Goal: Information Seeking & Learning: Learn about a topic

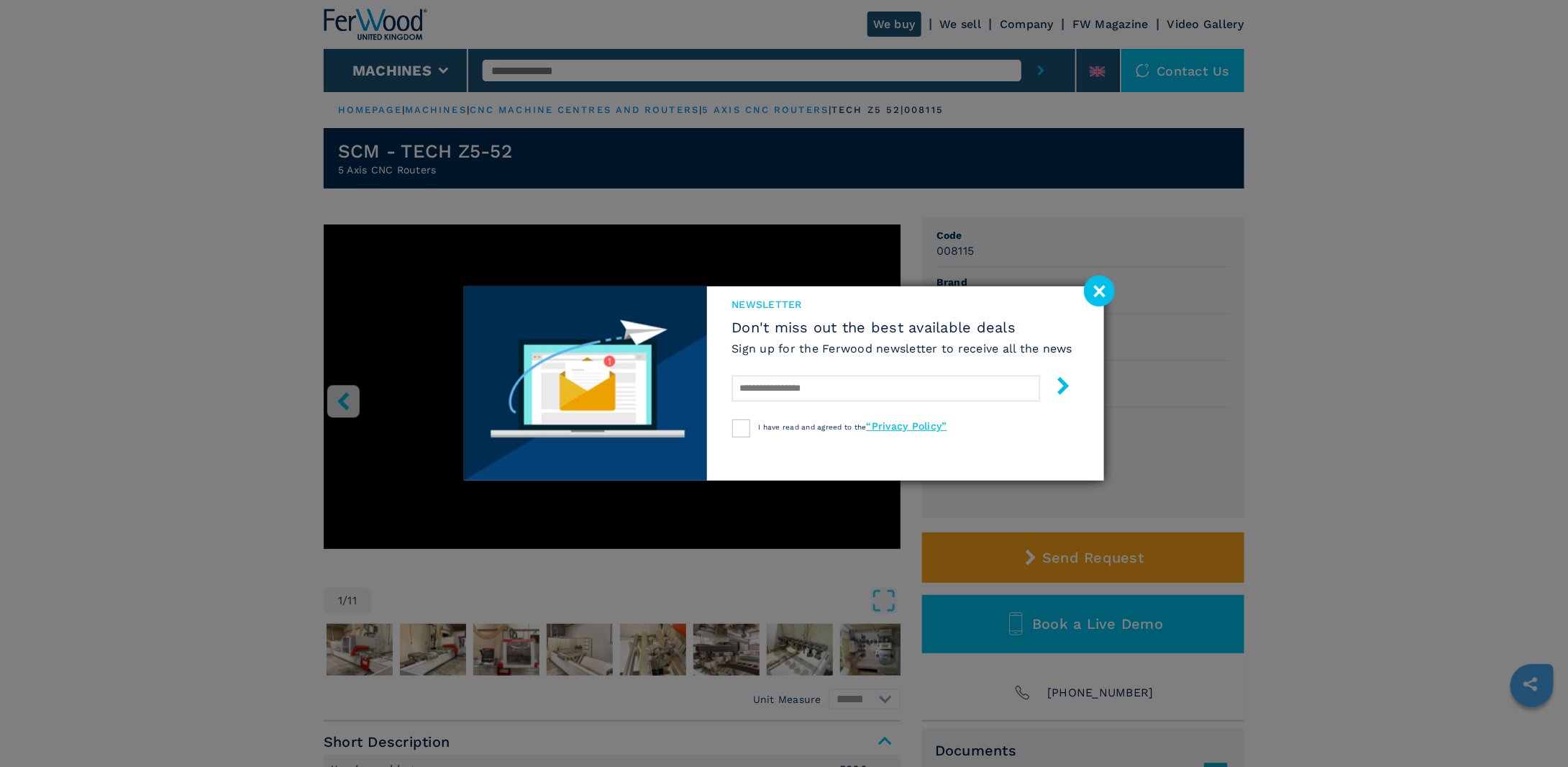
click at [1100, 298] on image at bounding box center [1099, 290] width 31 height 31
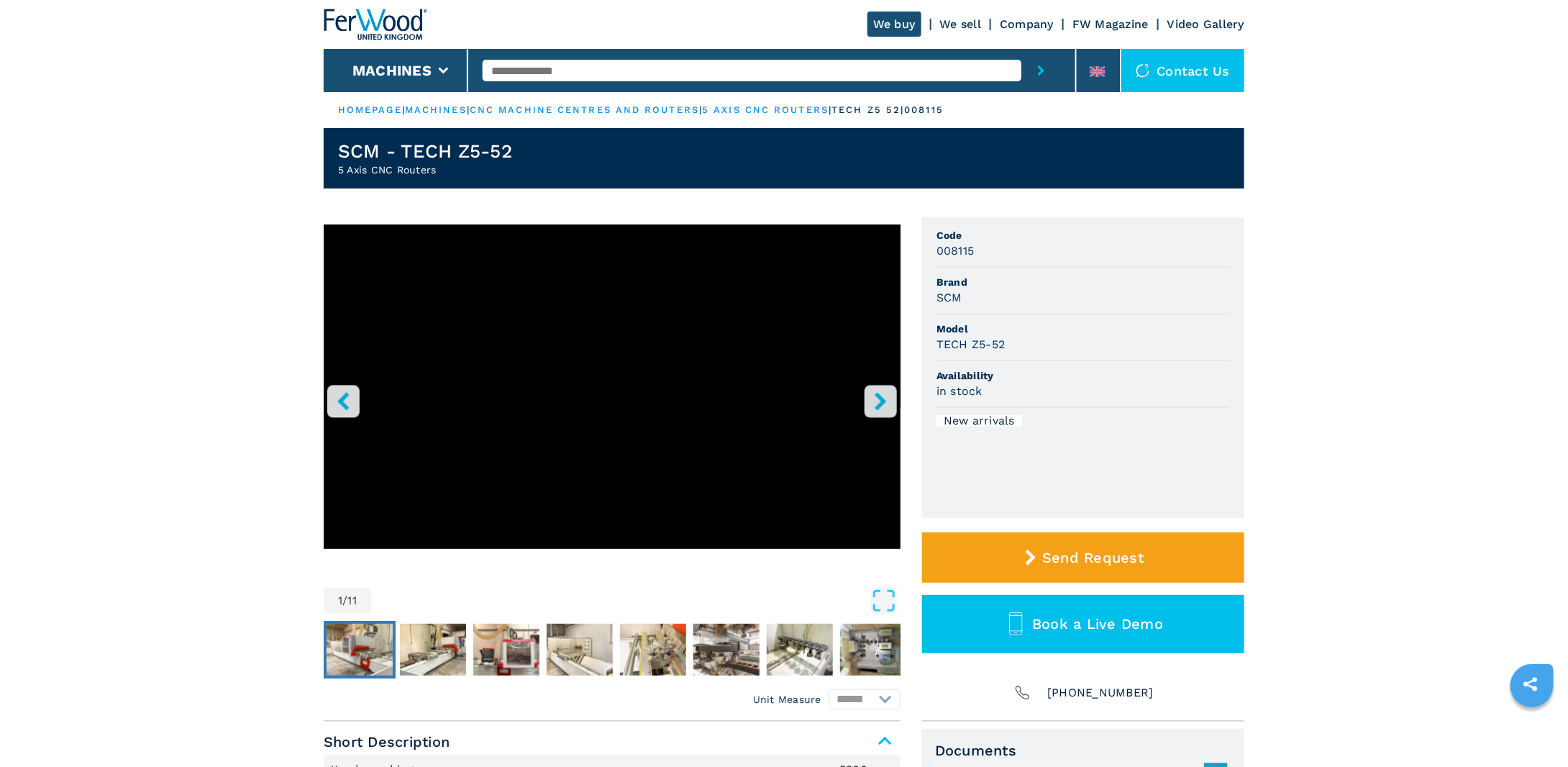
click at [363, 646] on img "Go to Slide 2" at bounding box center [360, 649] width 66 height 52
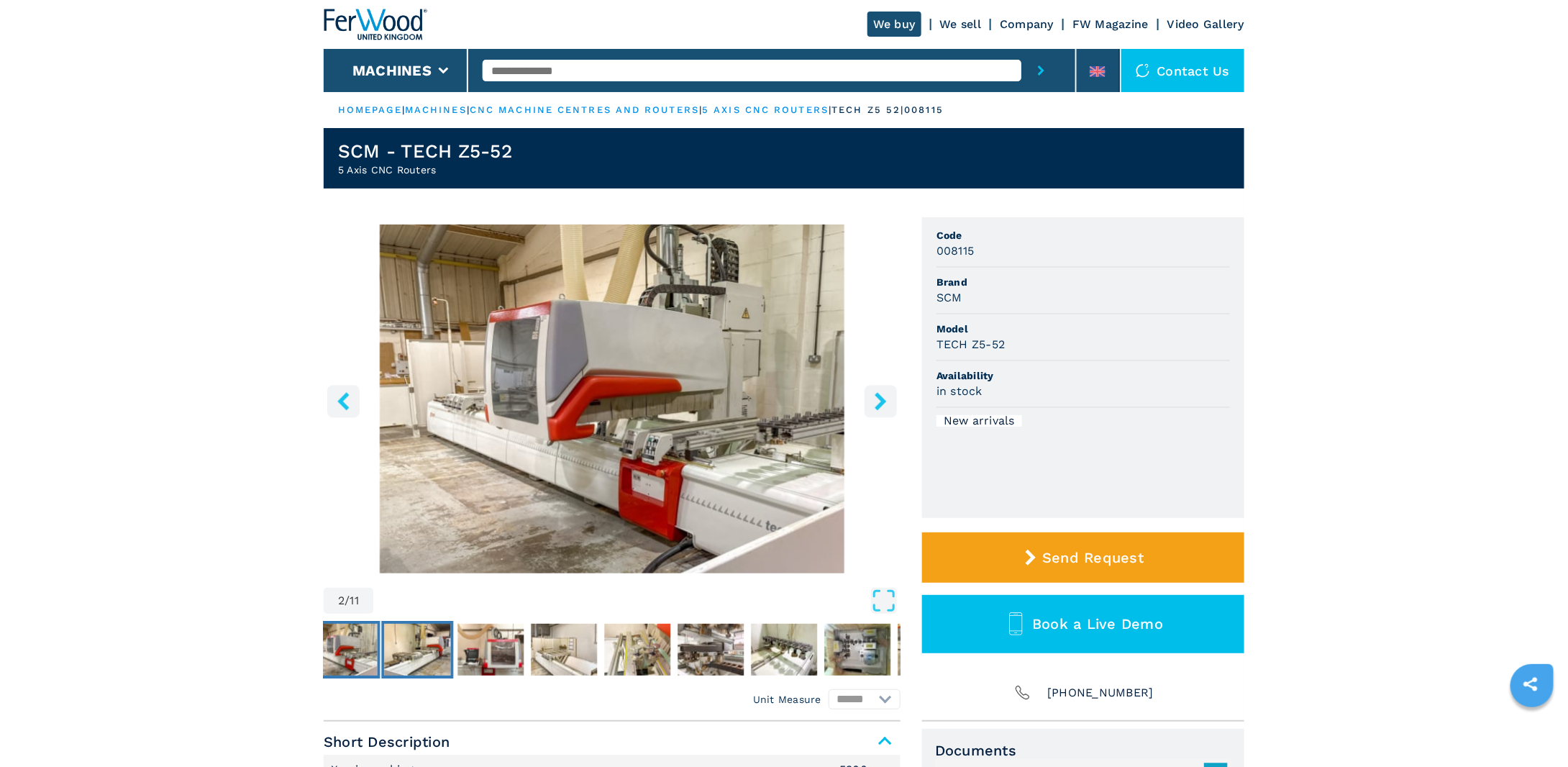
click at [423, 651] on img "Go to Slide 3" at bounding box center [418, 649] width 66 height 52
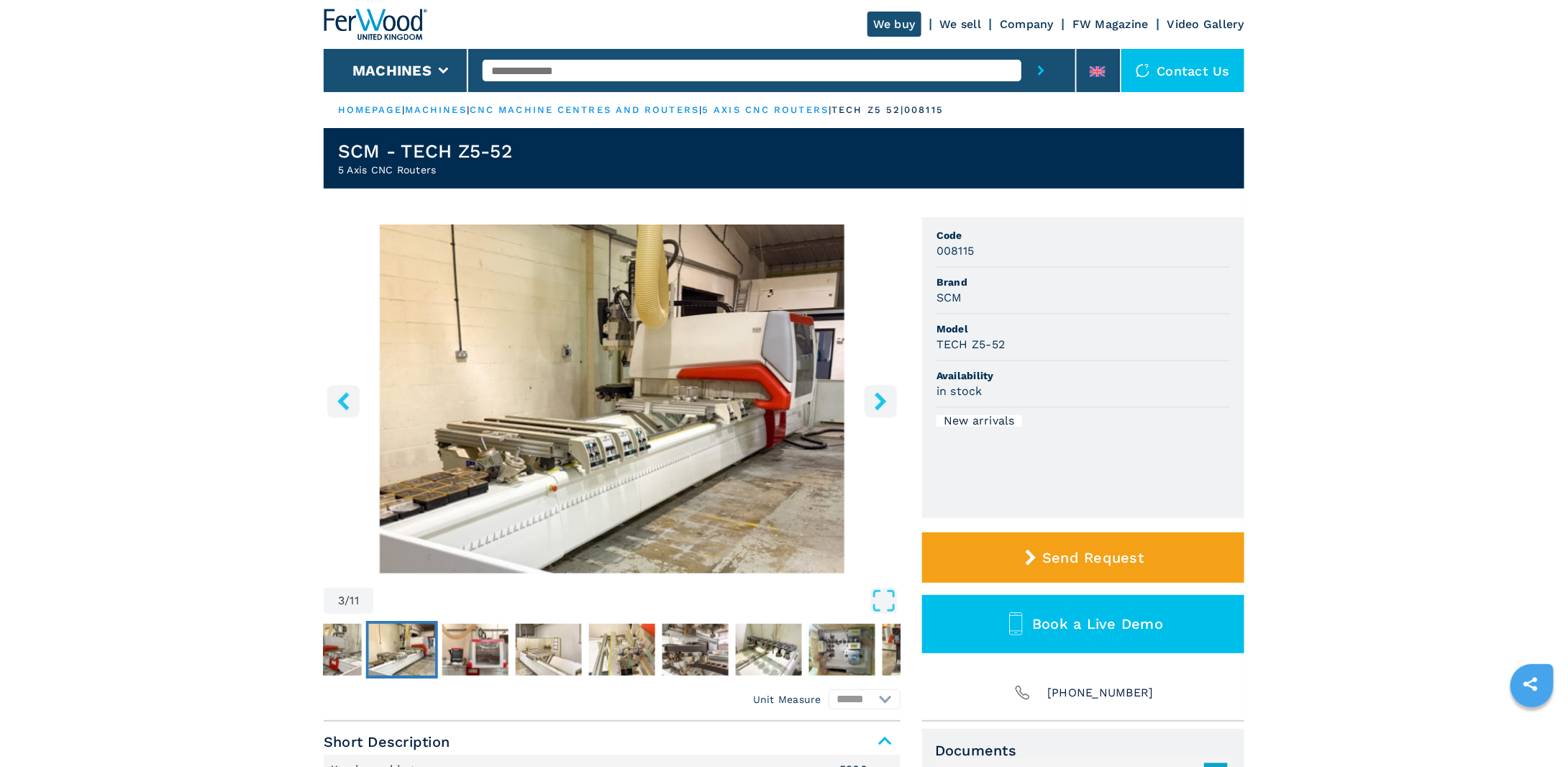
click at [420, 491] on img "Go to Slide 3" at bounding box center [612, 399] width 577 height 349
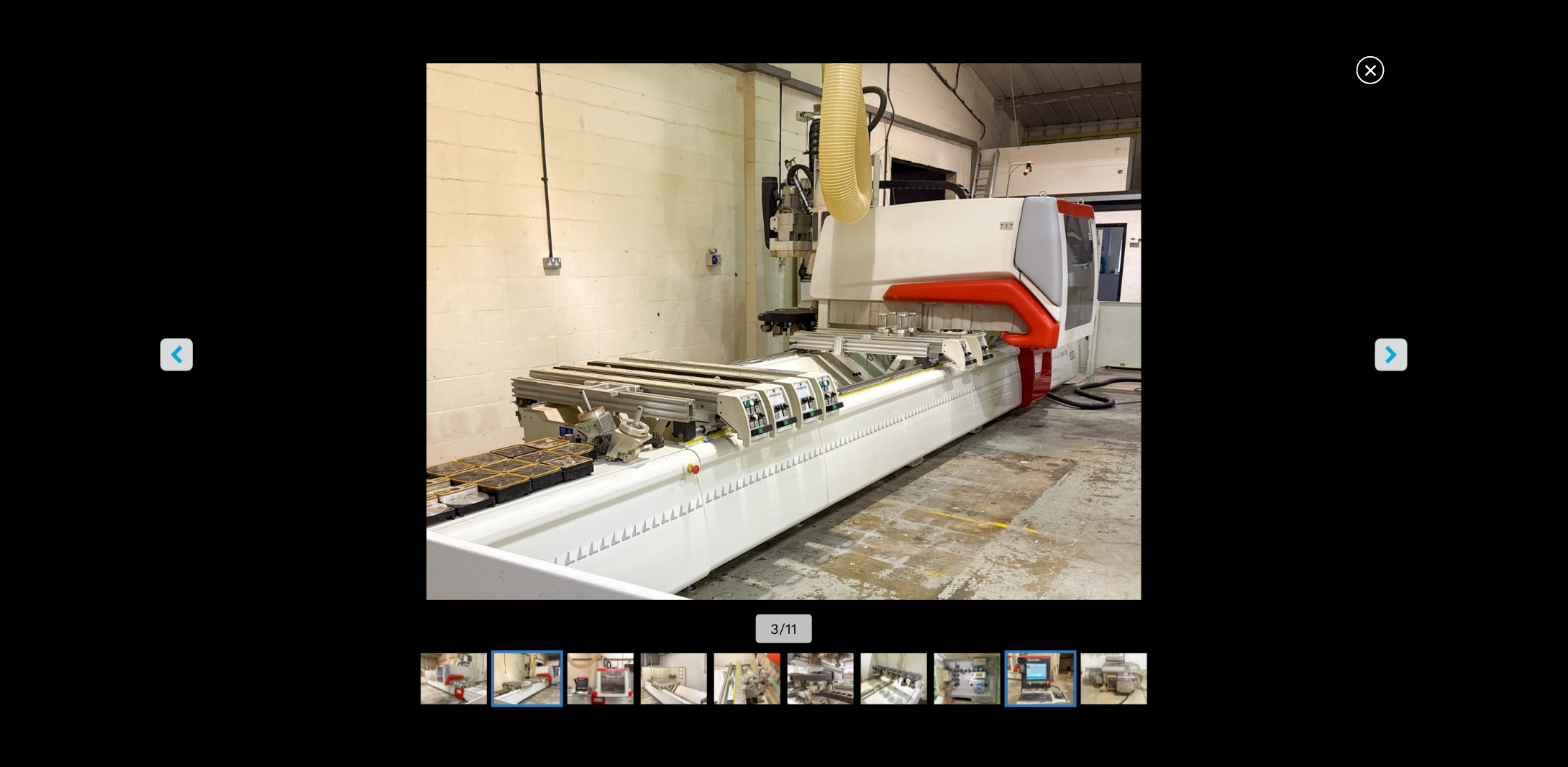
click at [1014, 678] on img "Go to Slide 10" at bounding box center [1041, 679] width 66 height 52
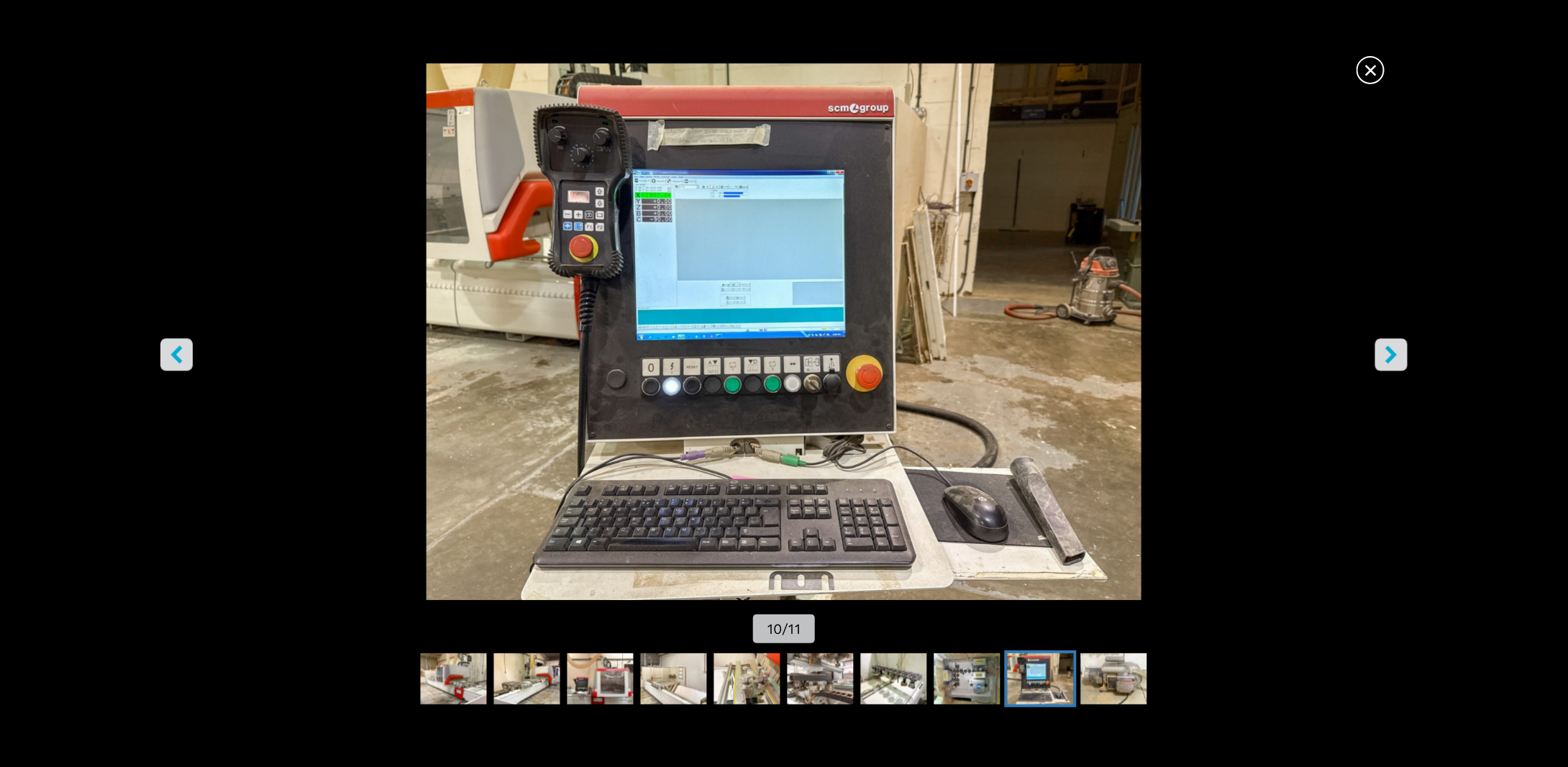
click at [1380, 76] on span "×" at bounding box center [1371, 67] width 26 height 26
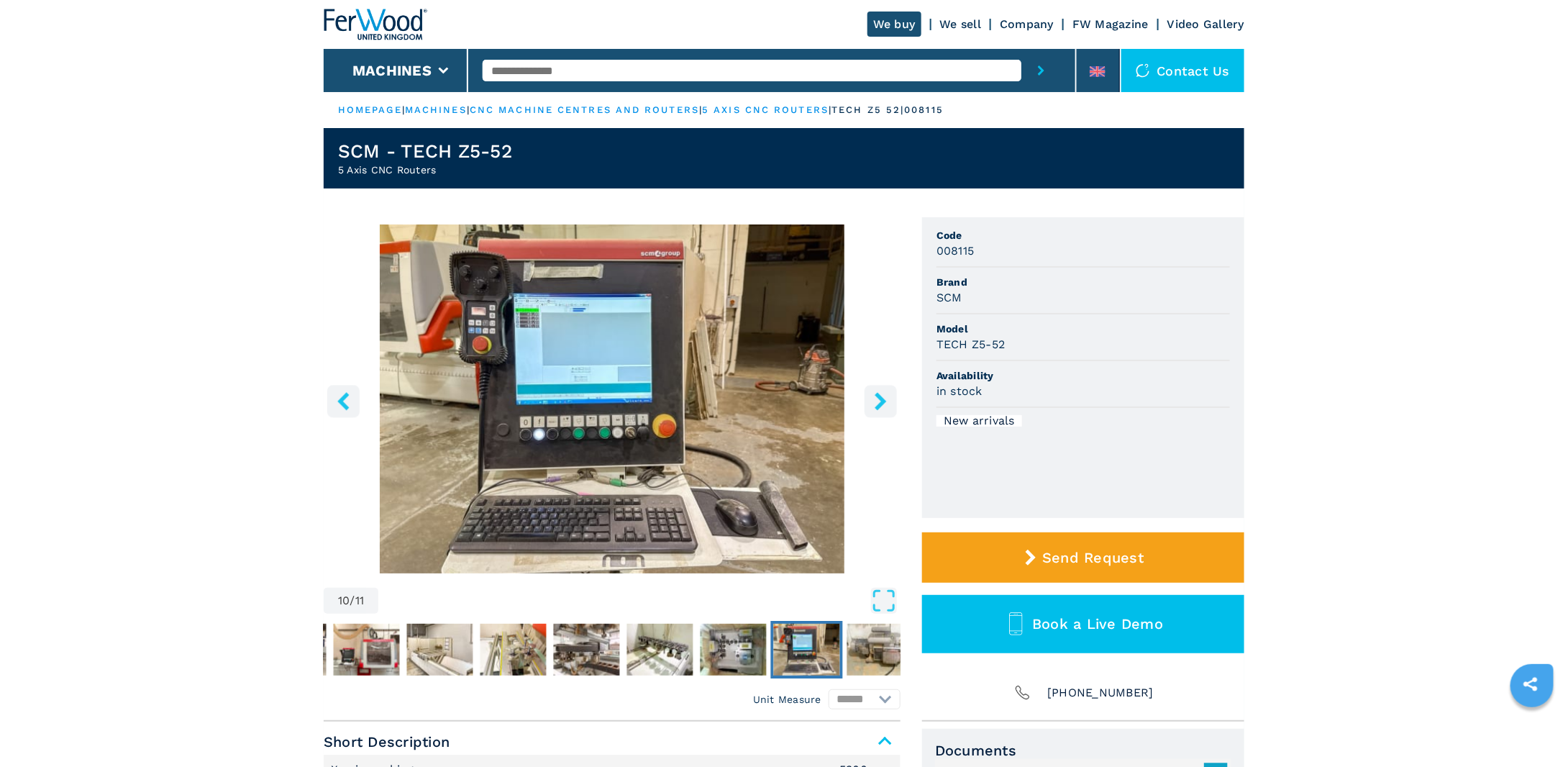
click at [887, 403] on icon "right-button" at bounding box center [881, 401] width 18 height 18
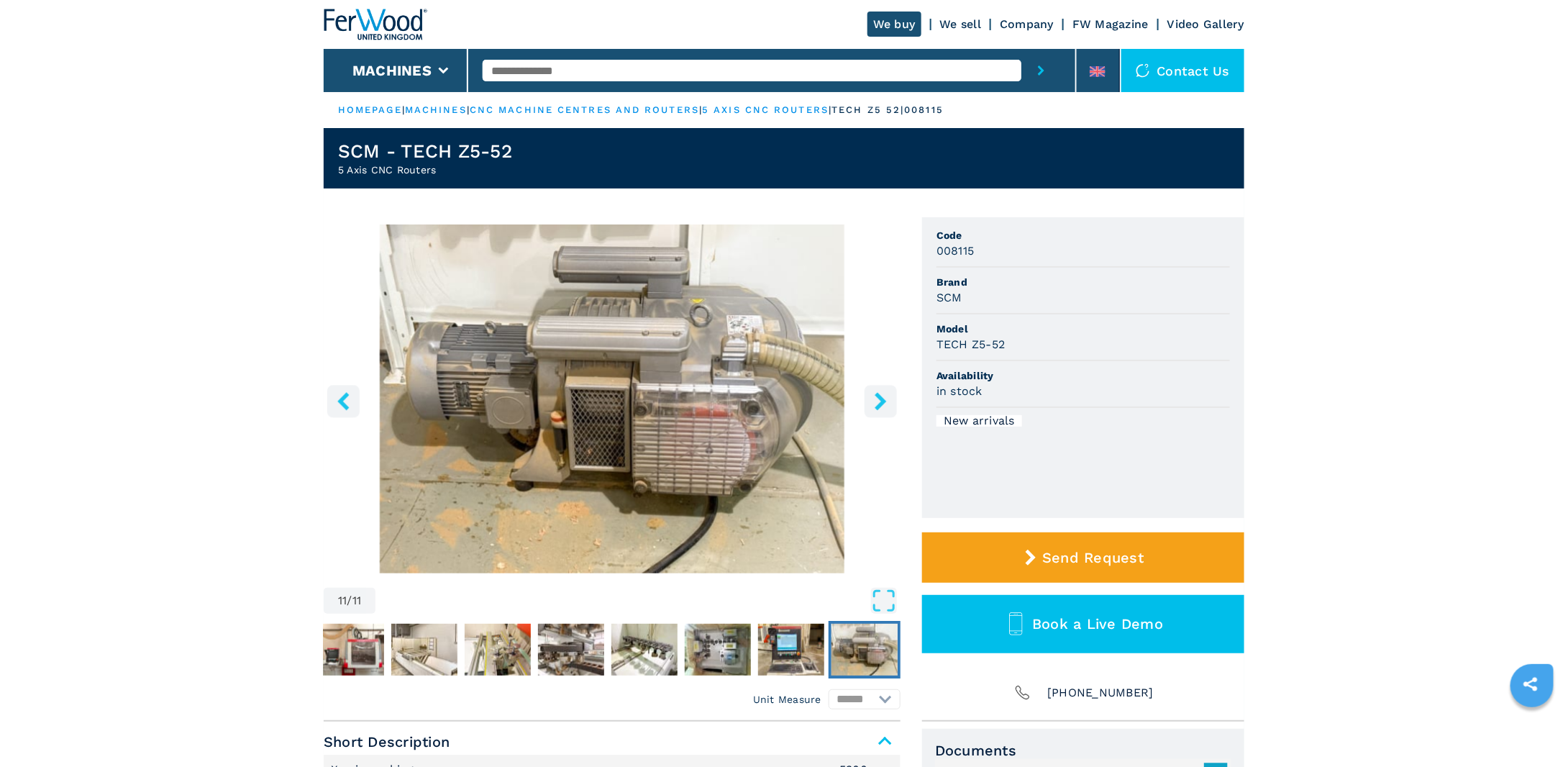
click at [868, 400] on button "right-button" at bounding box center [881, 401] width 32 height 32
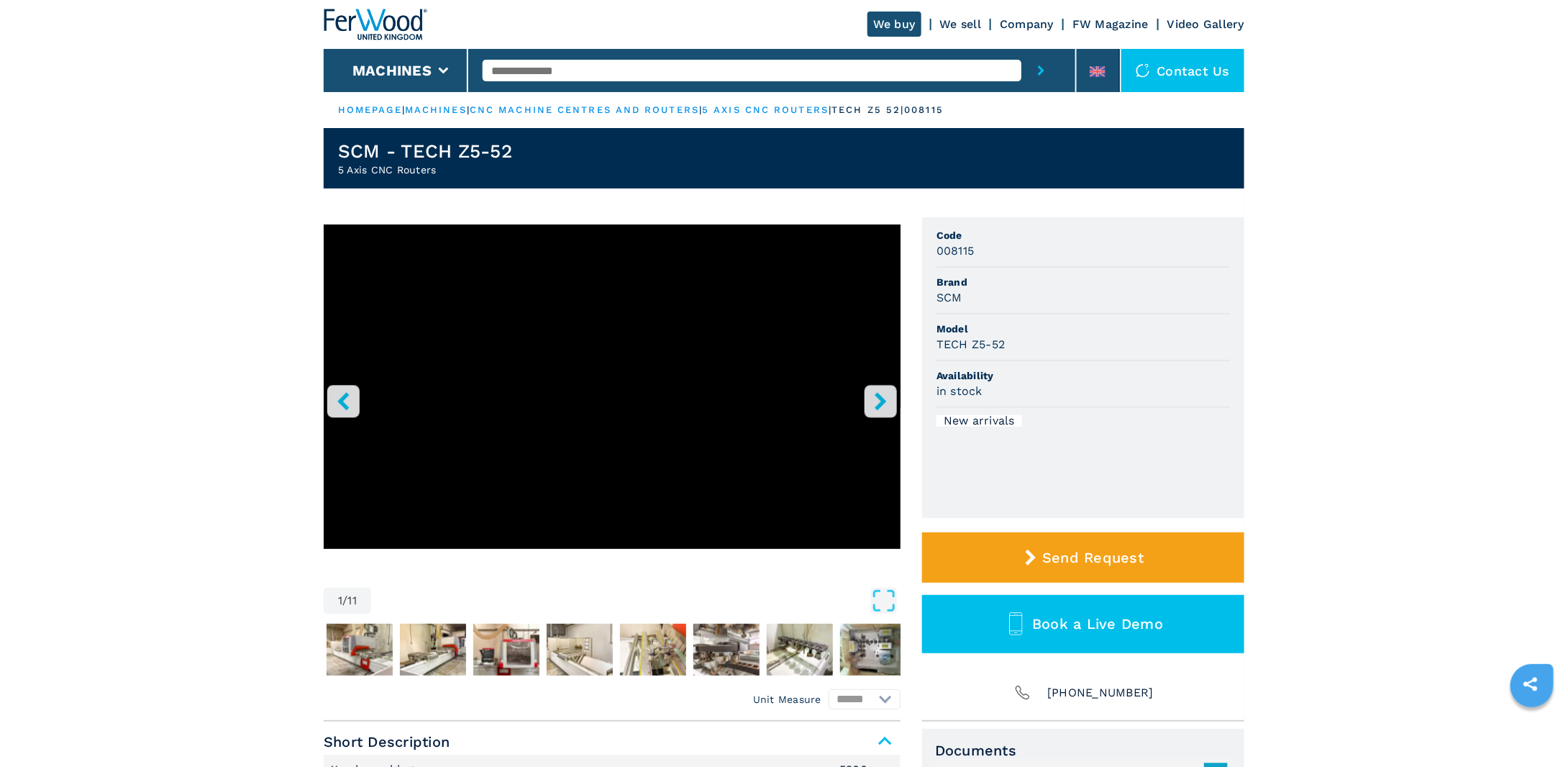
click at [868, 400] on button "right-button" at bounding box center [881, 401] width 32 height 32
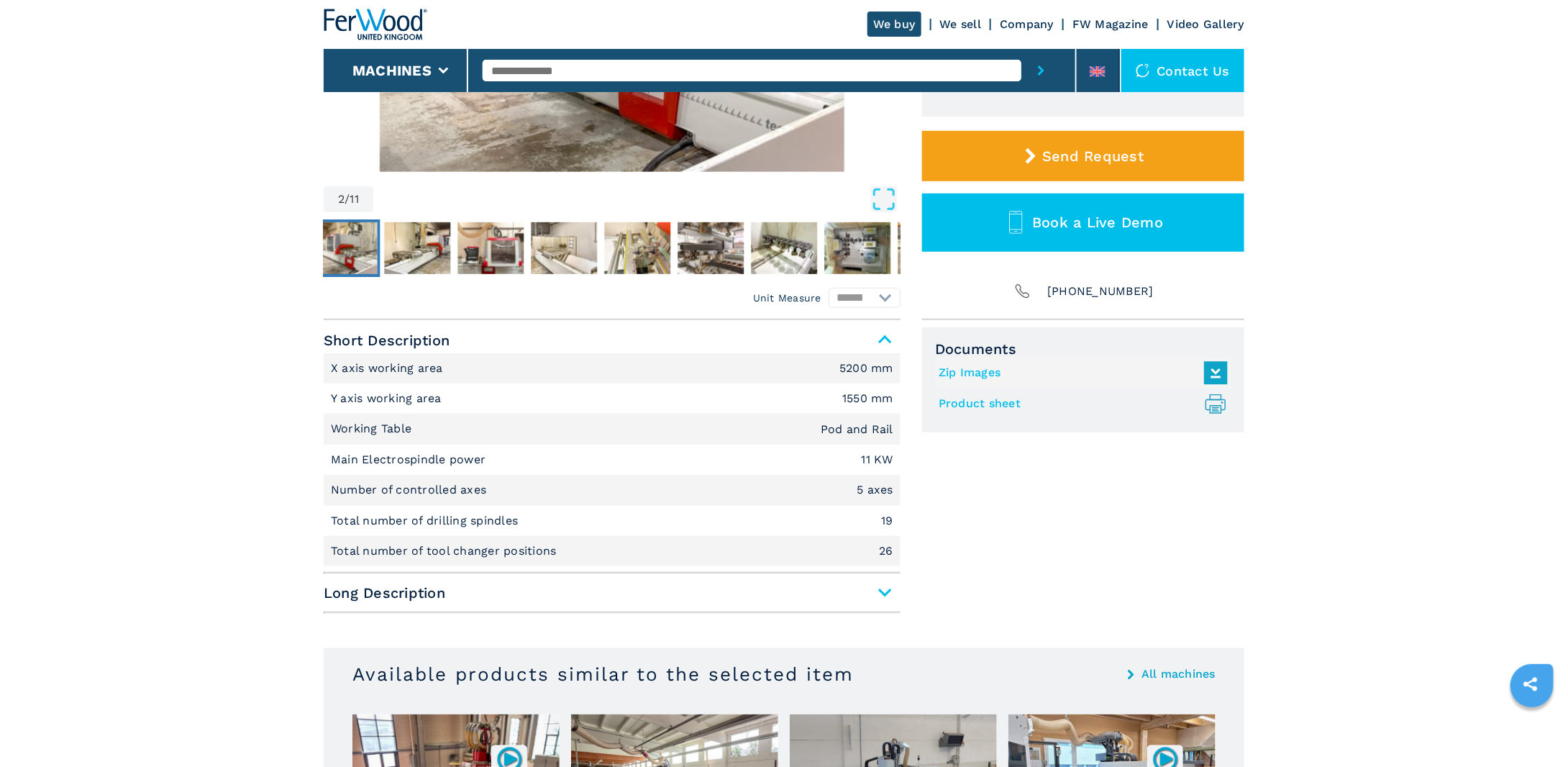
scroll to position [432, 0]
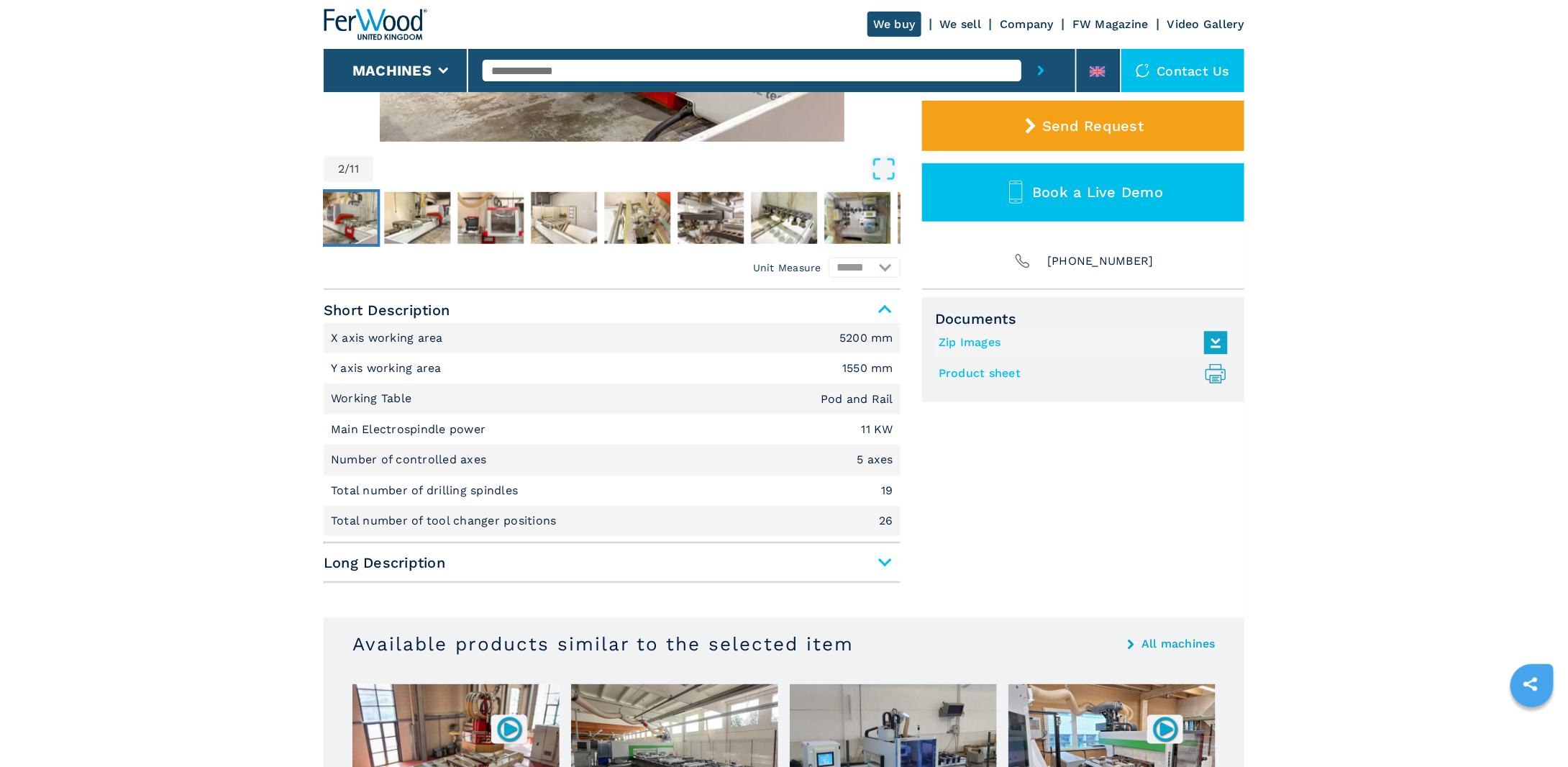
click at [887, 567] on span "Long Description" at bounding box center [612, 562] width 577 height 26
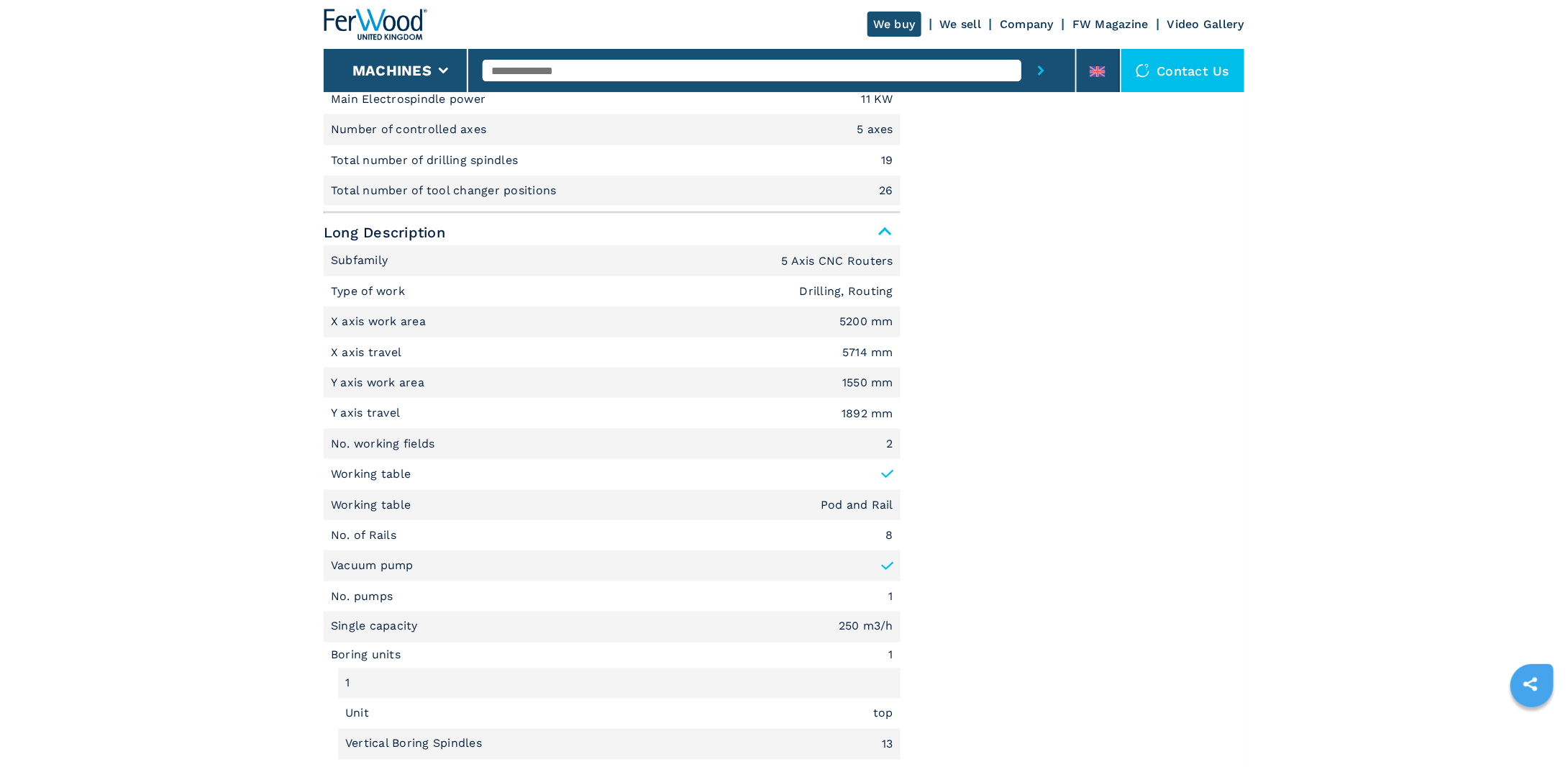
scroll to position [792, 0]
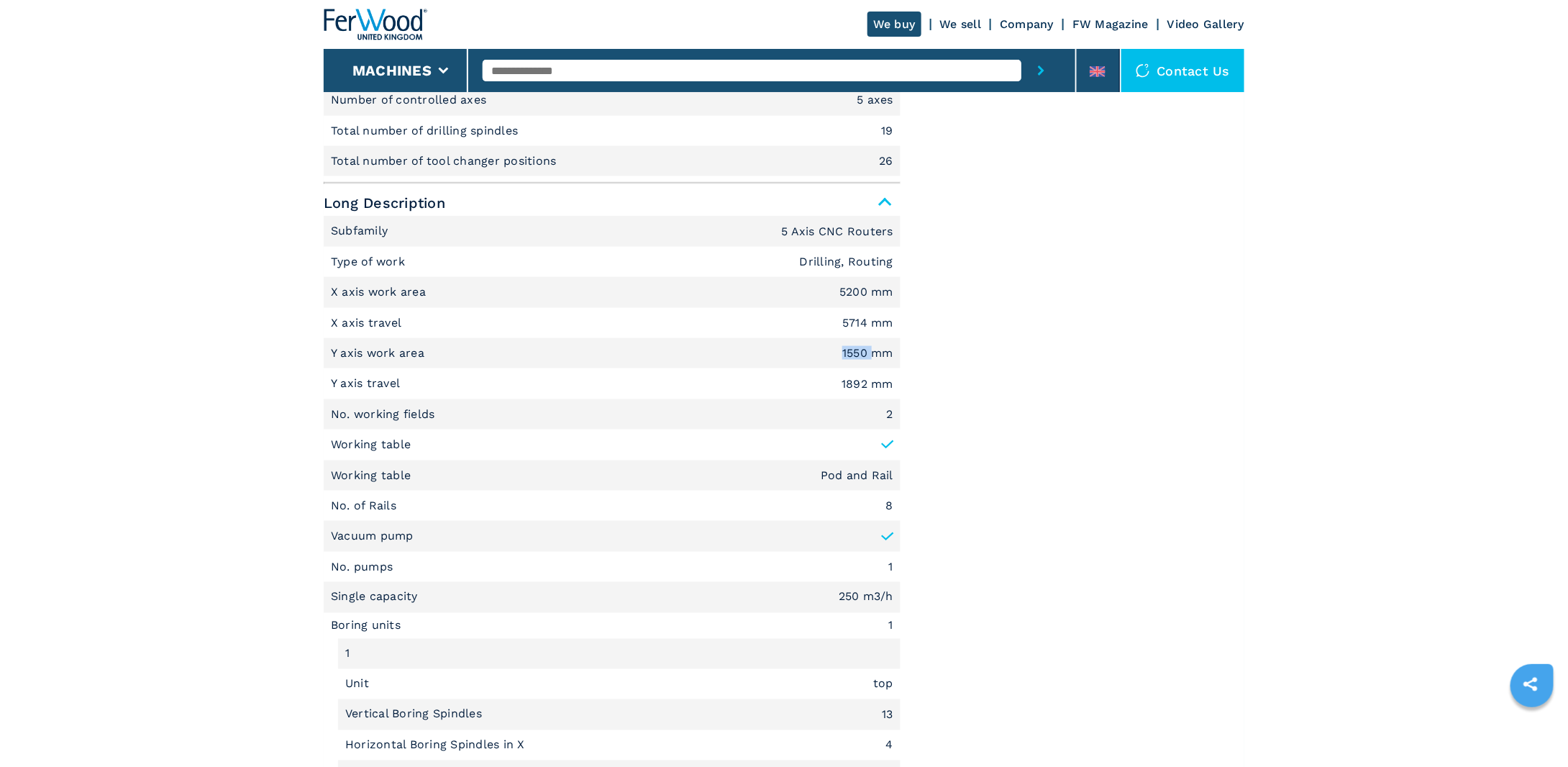
drag, startPoint x: 835, startPoint y: 354, endPoint x: 876, endPoint y: 355, distance: 41.0
click at [876, 355] on li "Y axis work area 1550 mm" at bounding box center [612, 353] width 577 height 30
drag, startPoint x: 834, startPoint y: 322, endPoint x: 878, endPoint y: 325, distance: 44.1
click at [878, 325] on li "X axis travel 5714 mm" at bounding box center [612, 323] width 577 height 30
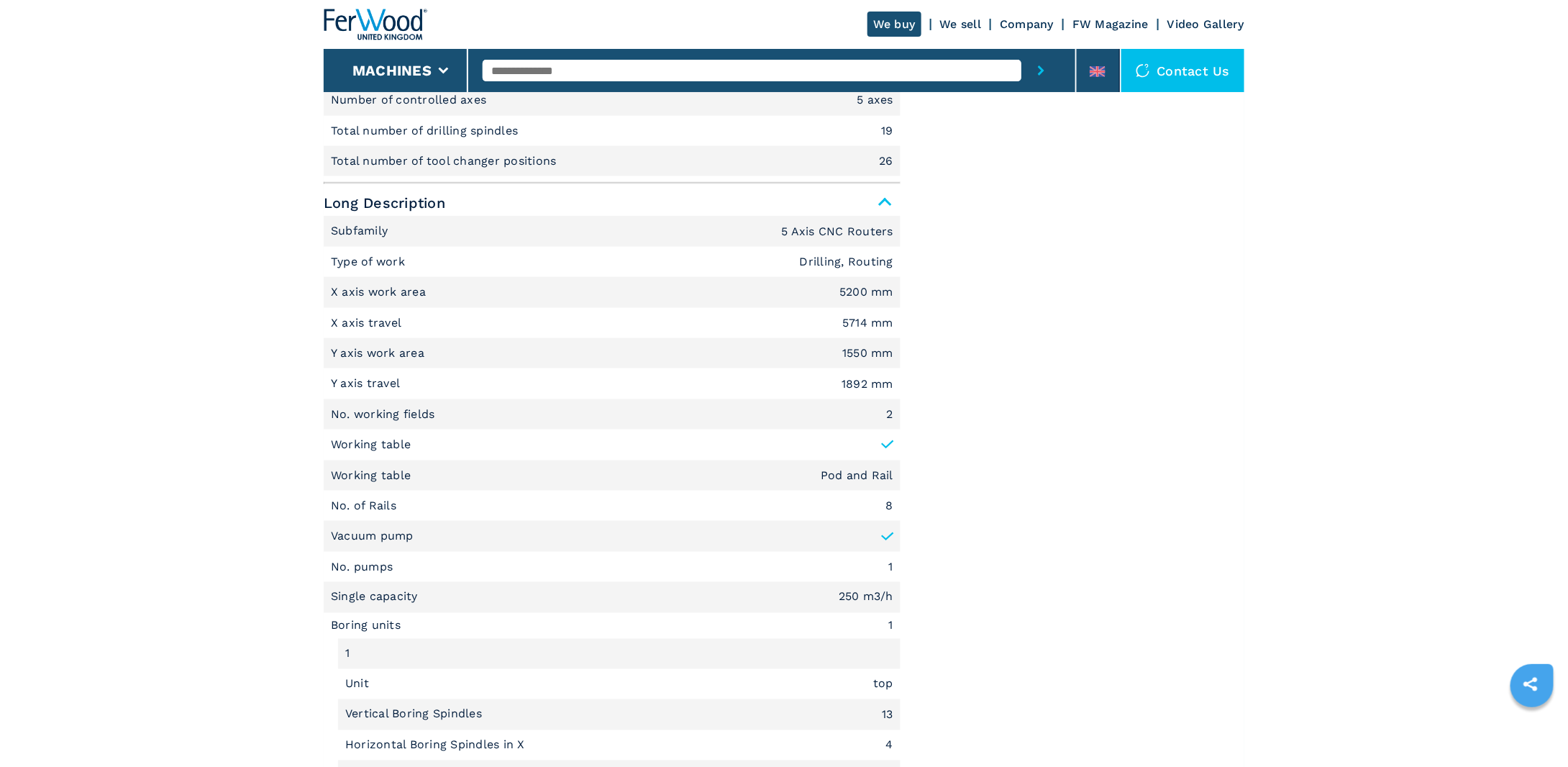
drag, startPoint x: 831, startPoint y: 294, endPoint x: 875, endPoint y: 295, distance: 44.0
click at [875, 295] on li "X axis work area 5200 mm" at bounding box center [612, 292] width 577 height 30
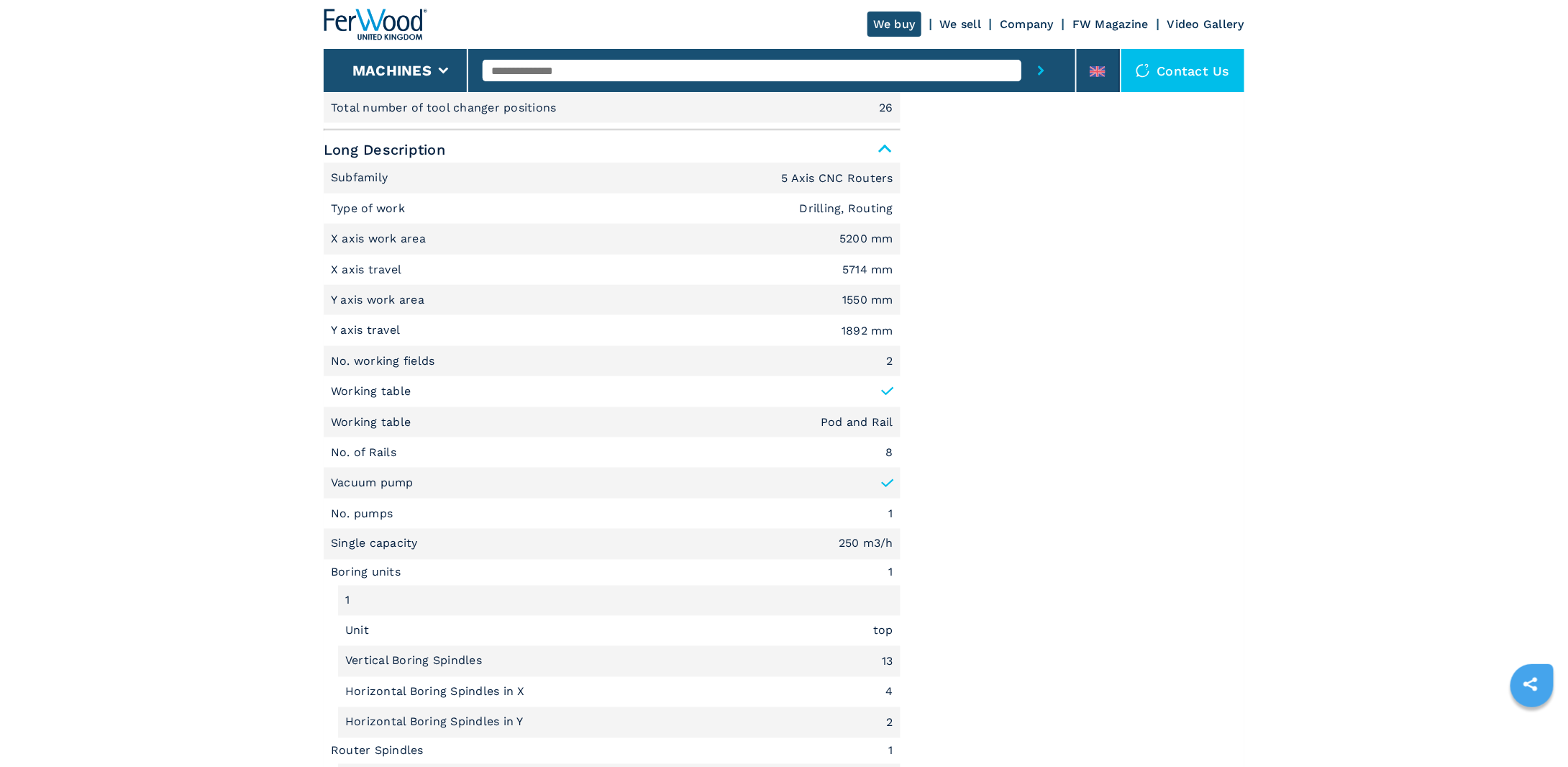
scroll to position [863, 0]
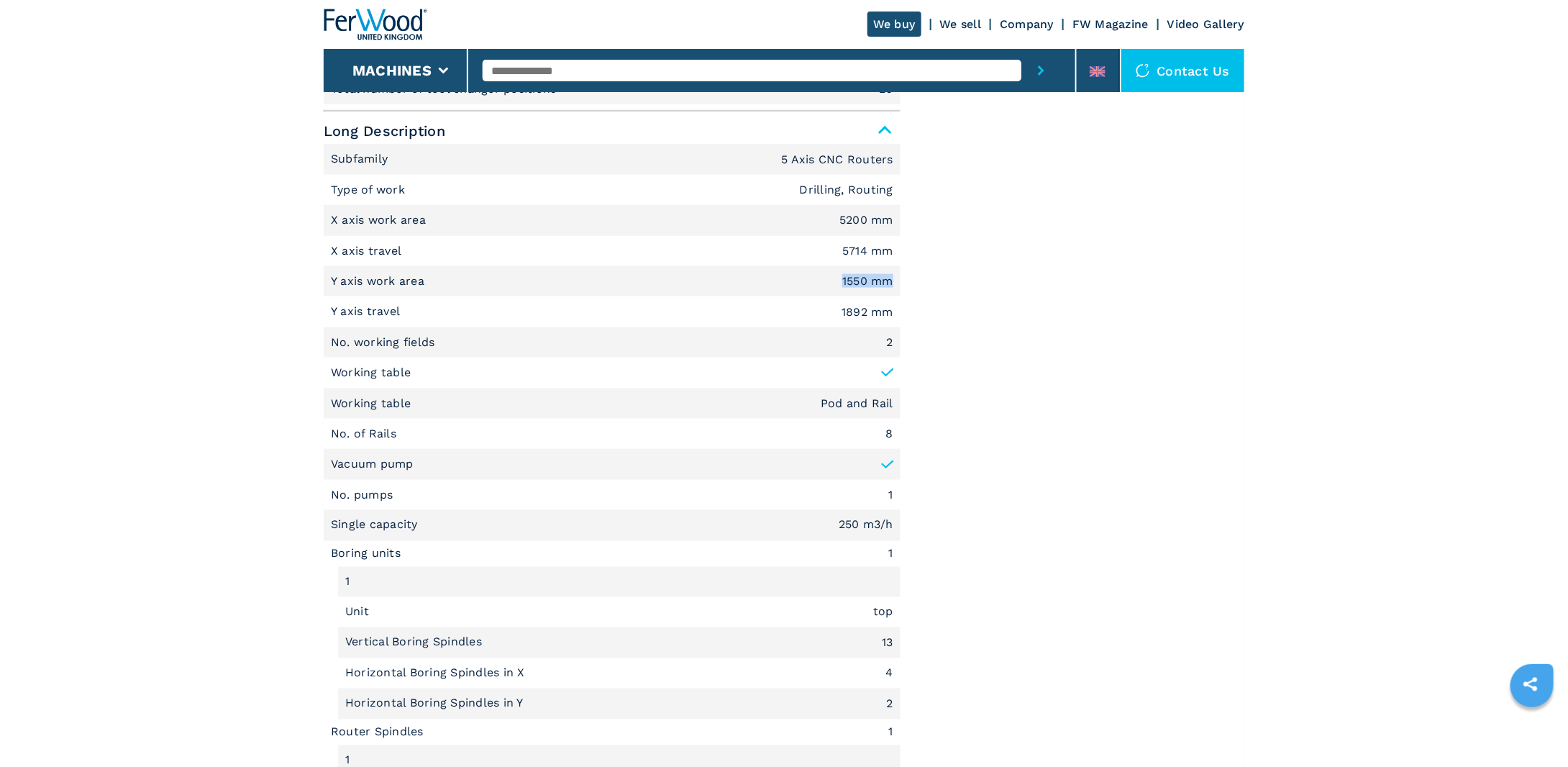
drag, startPoint x: 830, startPoint y: 276, endPoint x: 888, endPoint y: 285, distance: 58.7
click at [888, 285] on li "Y axis work area 1550 mm" at bounding box center [612, 281] width 577 height 30
click at [912, 292] on div "Unit Measure ****** ******** Short Description X axis working area 5200 mm Y ax…" at bounding box center [784, 746] width 921 height 1776
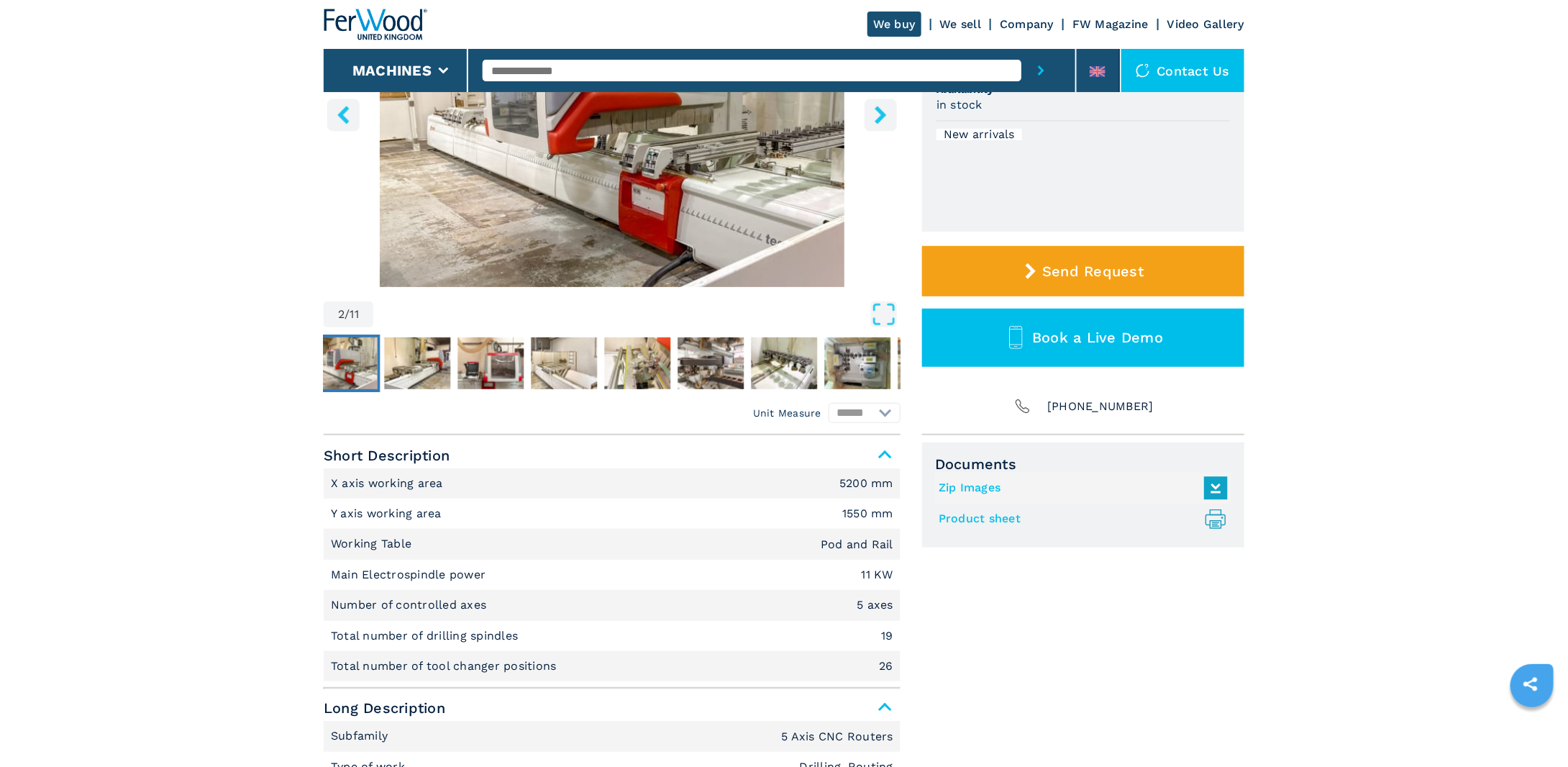
scroll to position [0, 0]
